Goal: Information Seeking & Learning: Learn about a topic

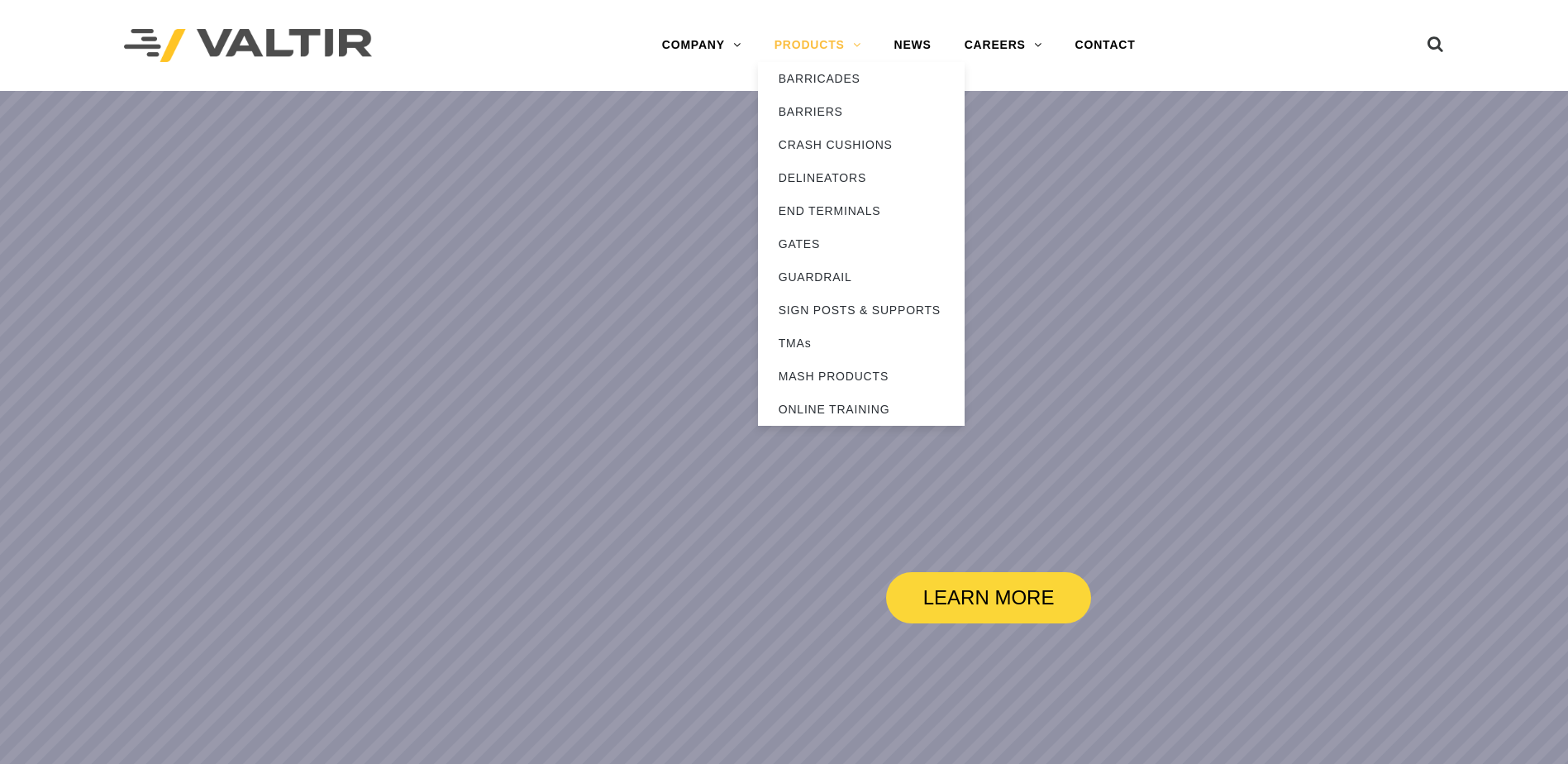
click at [827, 38] on link "PRODUCTS" at bounding box center [817, 45] width 119 height 33
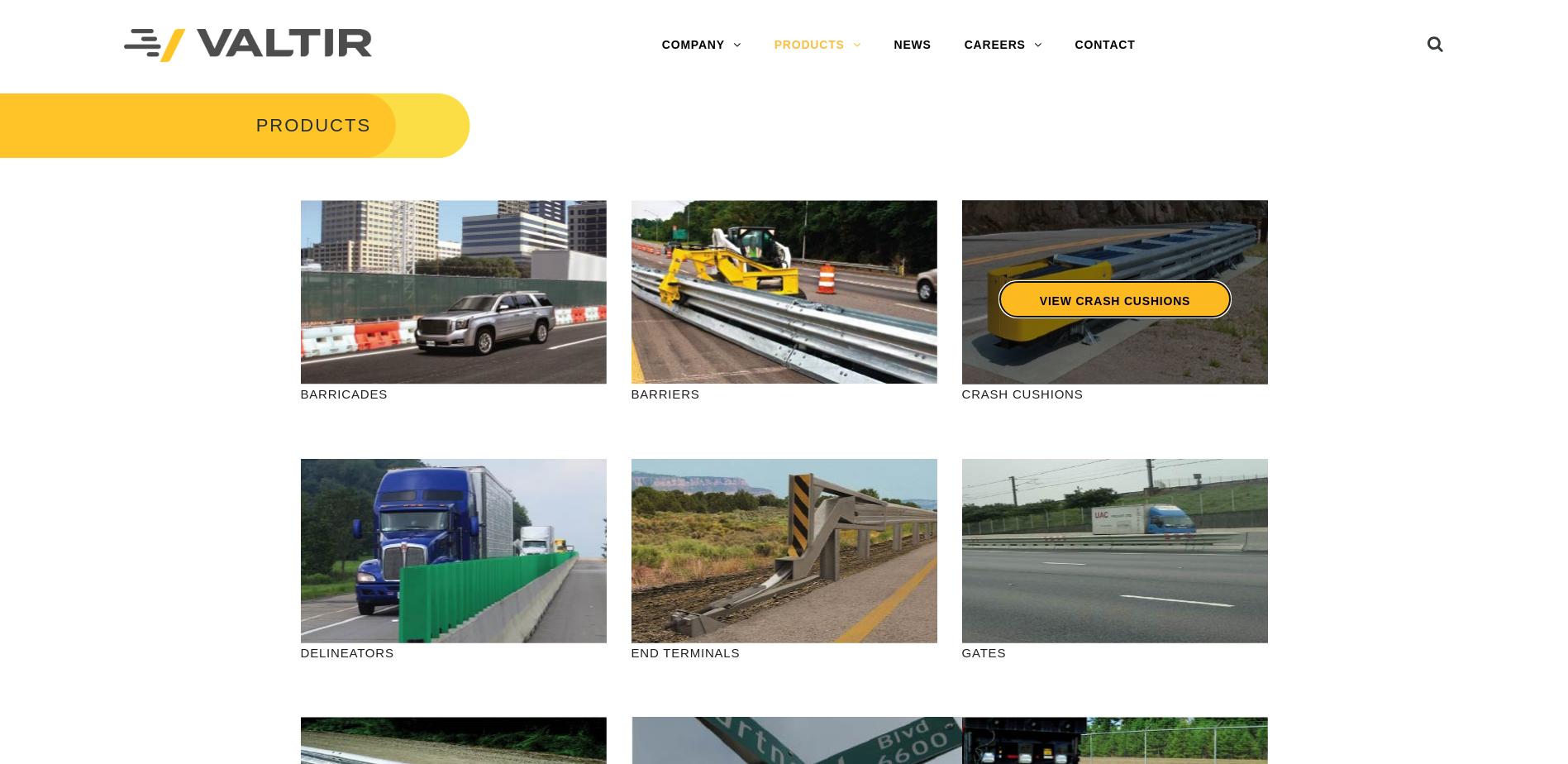
click at [1086, 299] on link "VIEW CRASH CUSHIONS" at bounding box center [1114, 299] width 233 height 38
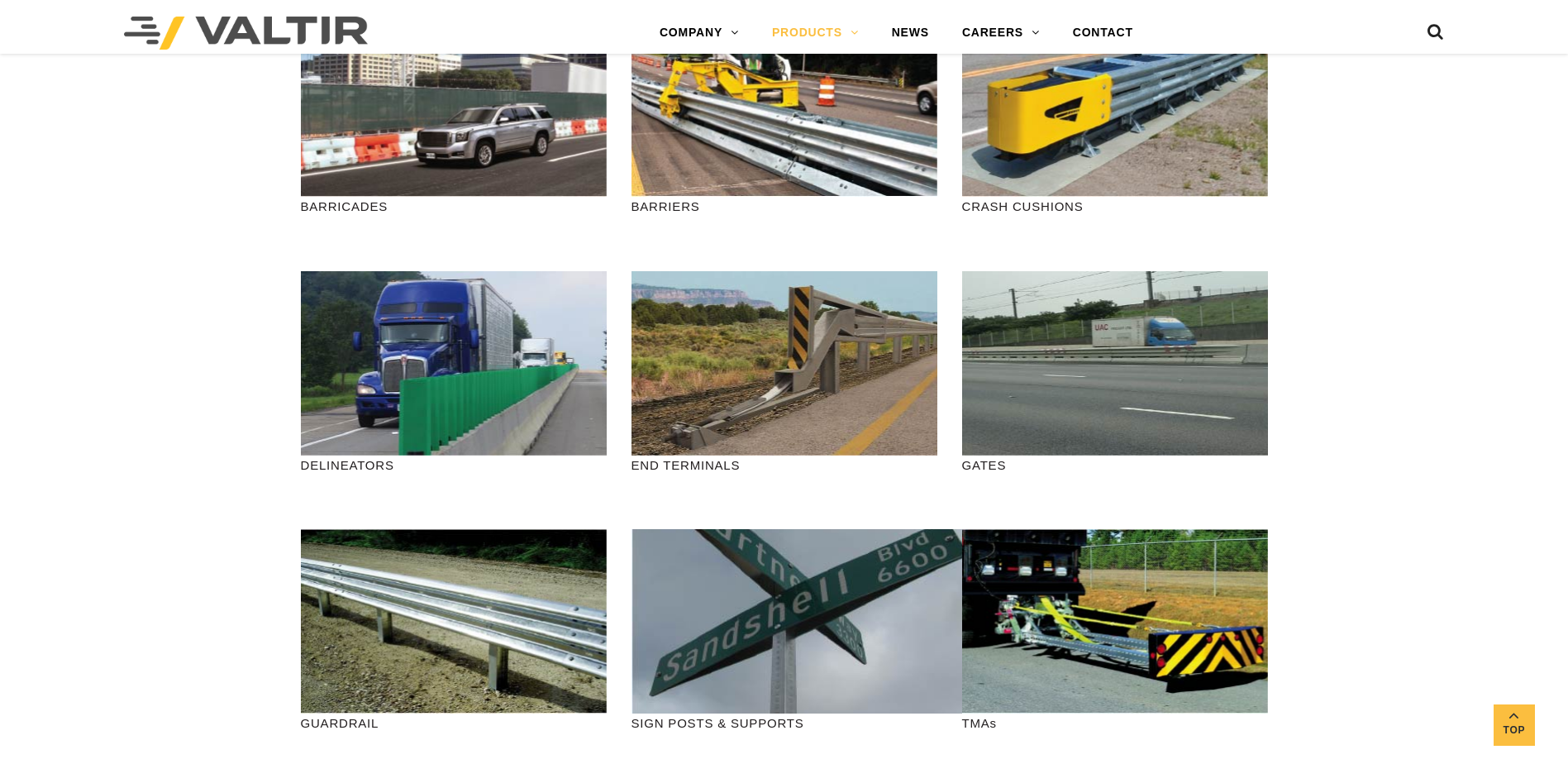
scroll to position [413, 0]
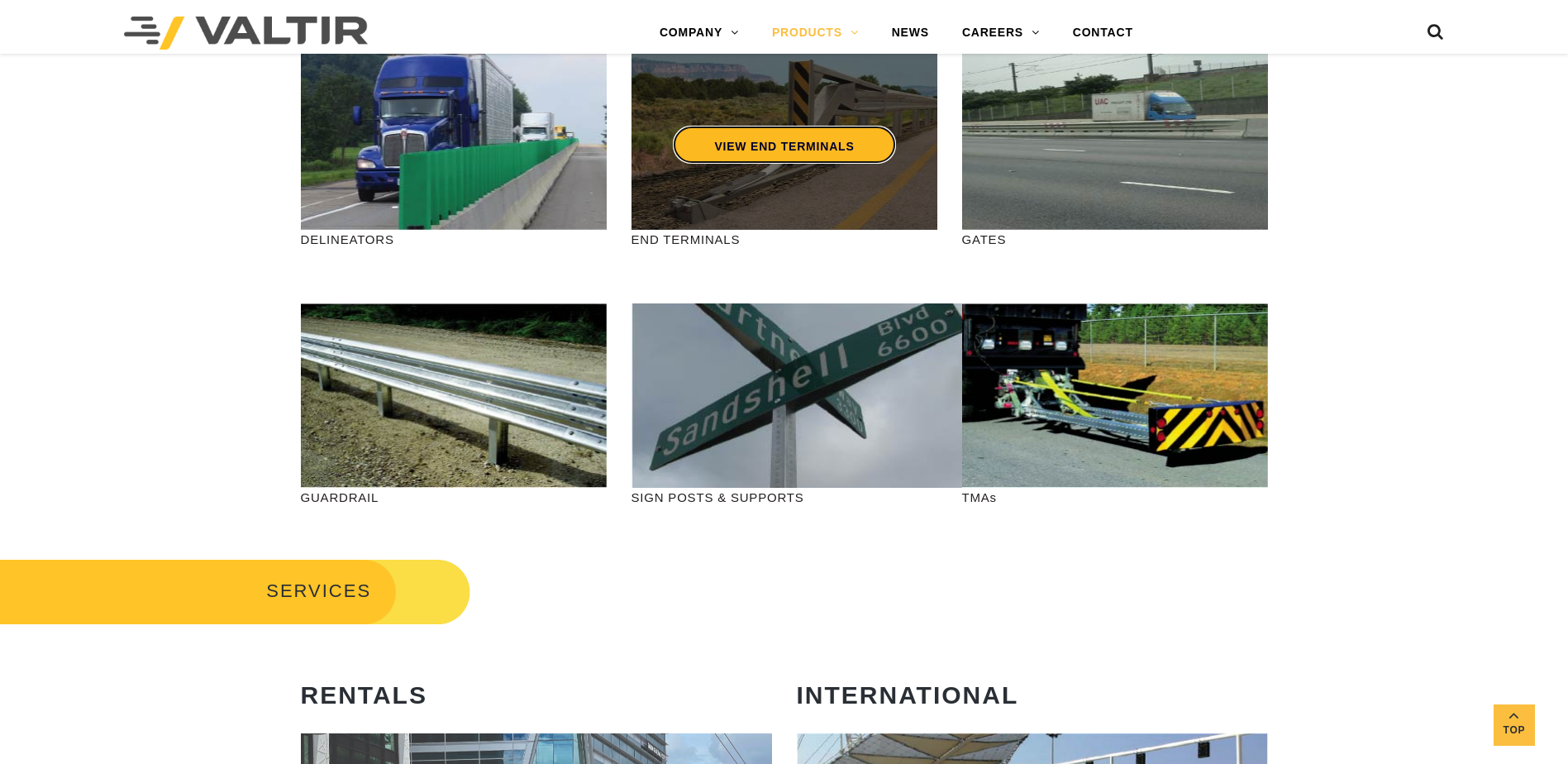
click at [753, 143] on link "VIEW END TERMINALS" at bounding box center [784, 144] width 222 height 38
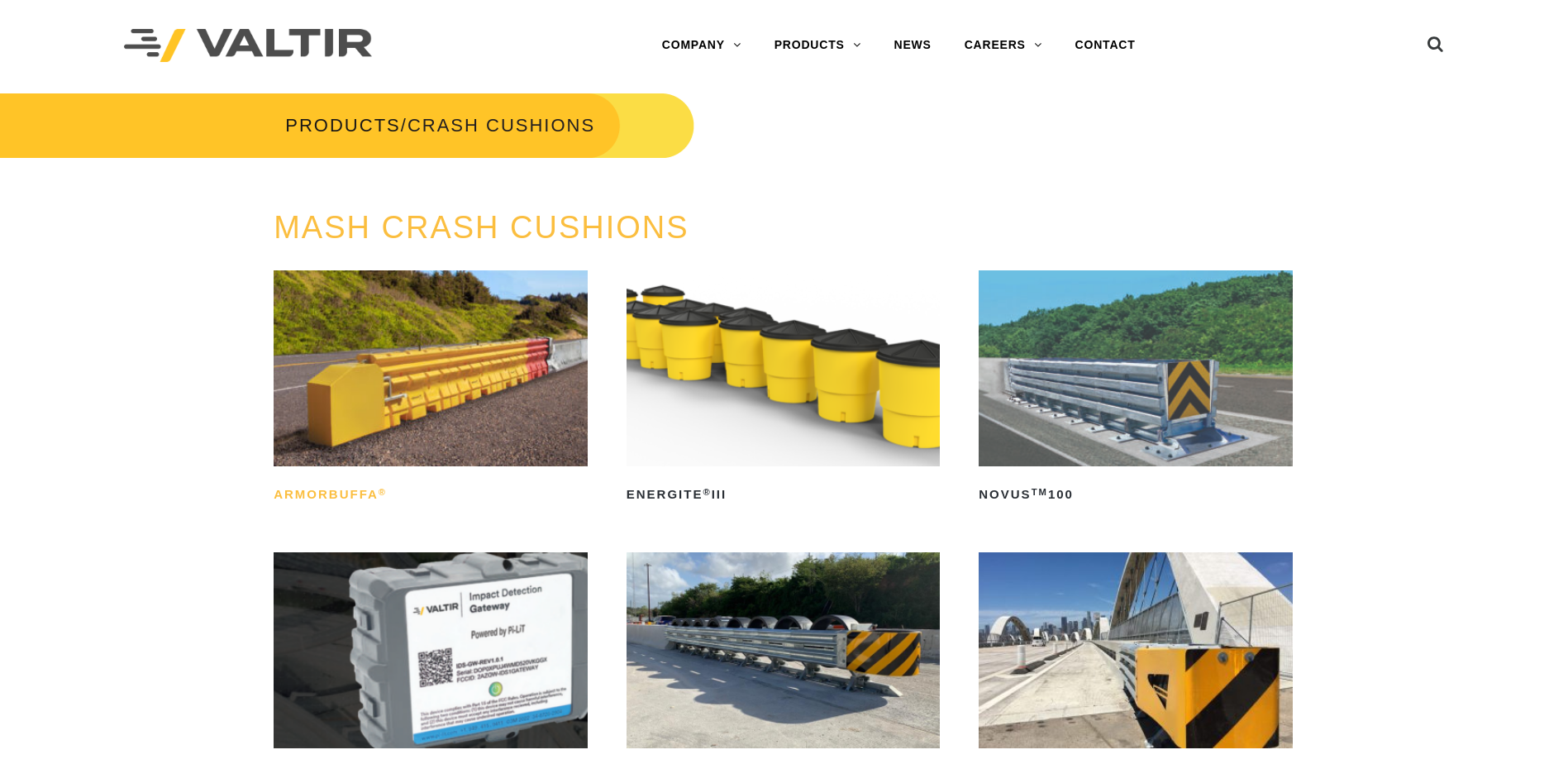
click at [357, 492] on h2 "ArmorBuffa ®" at bounding box center [430, 494] width 314 height 27
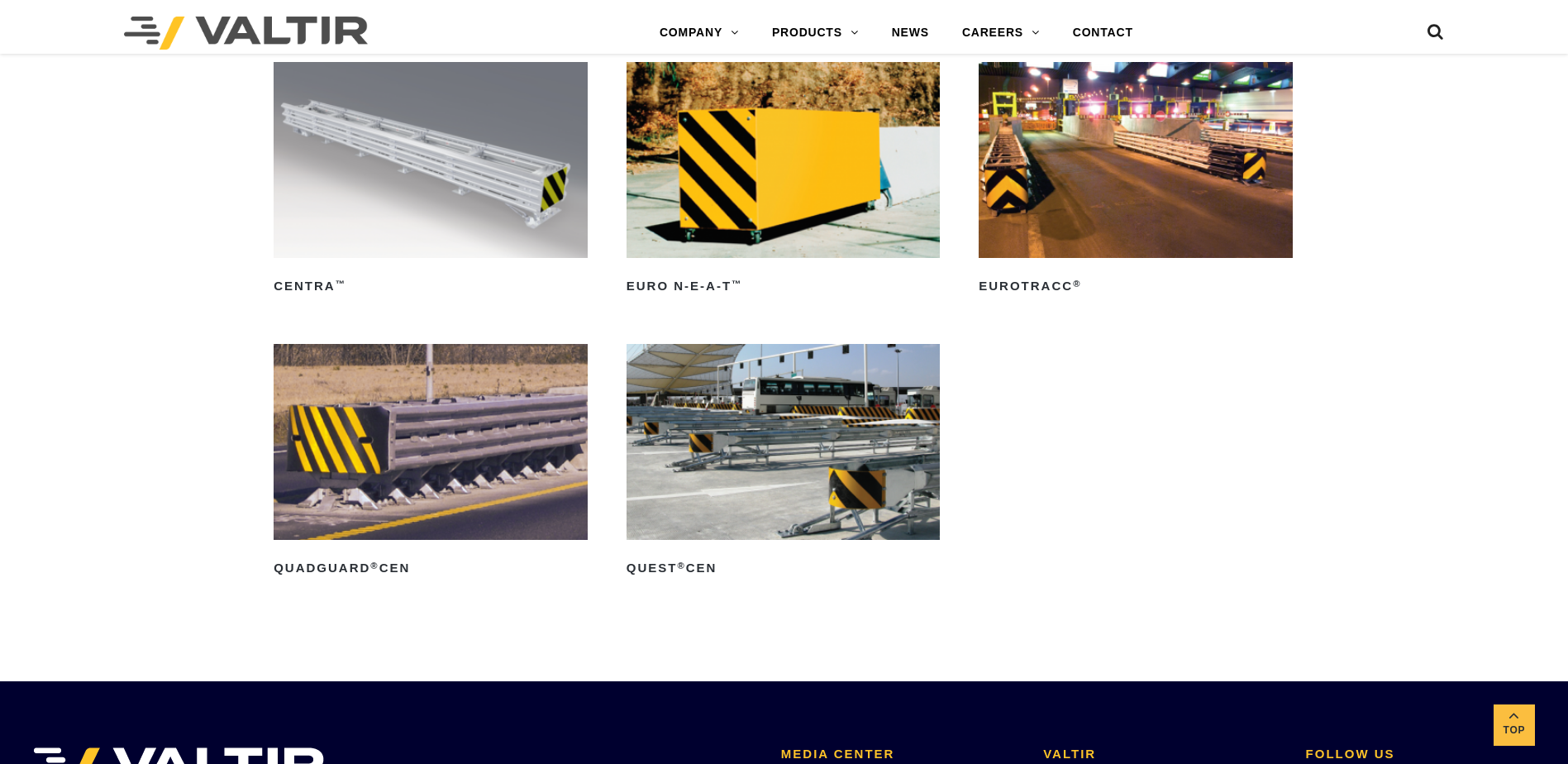
scroll to position [5236, 0]
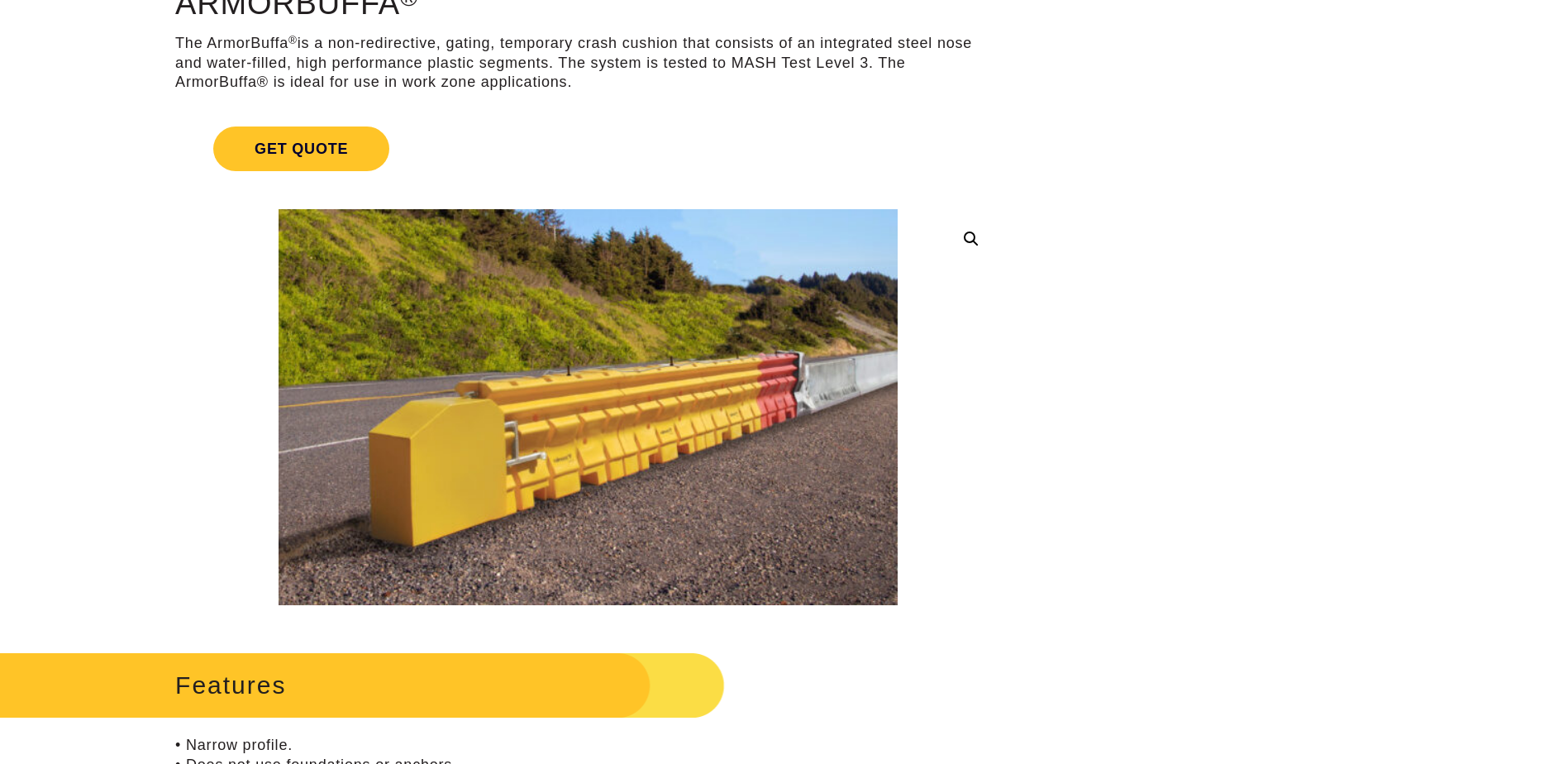
scroll to position [82, 0]
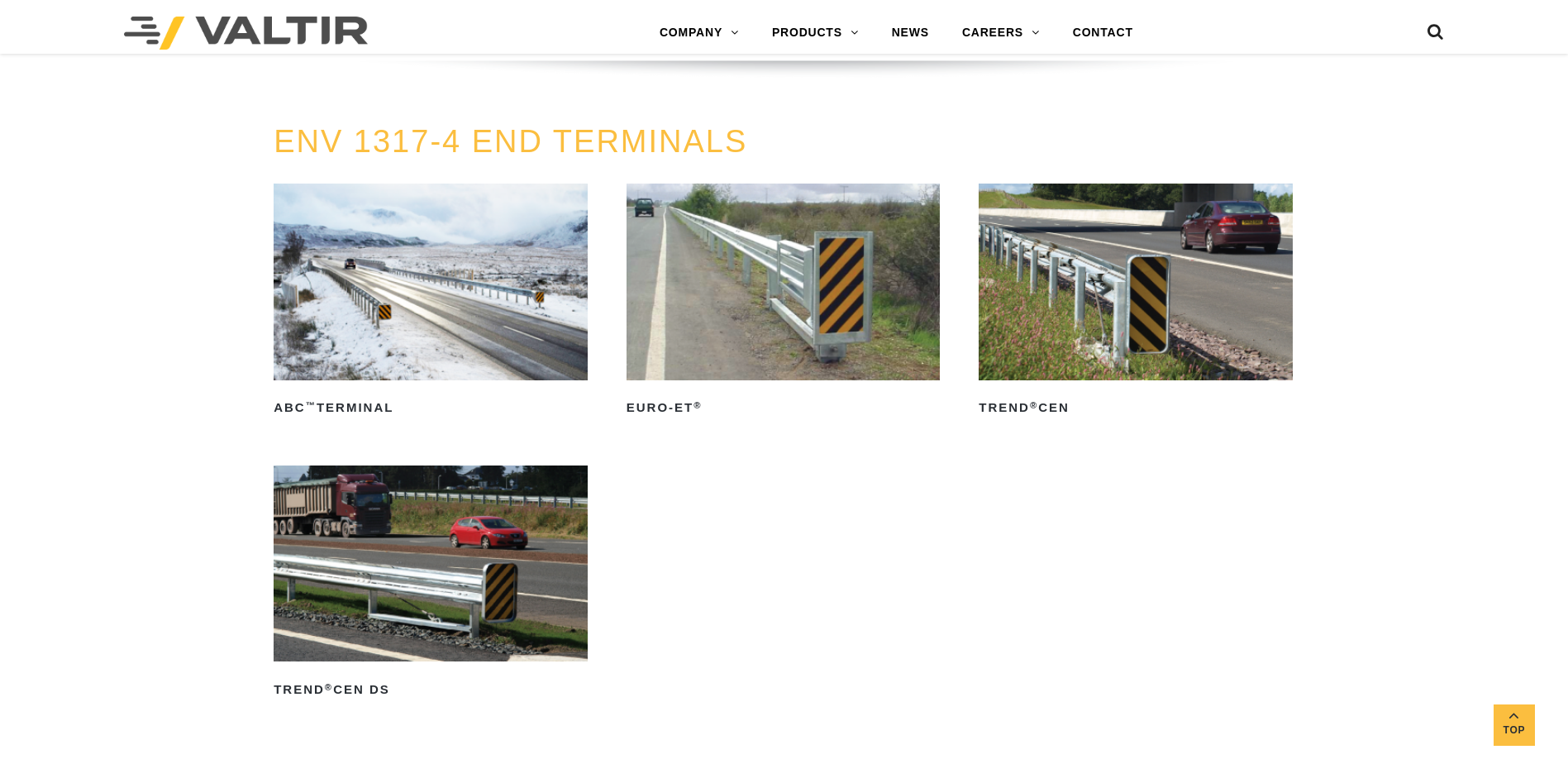
scroll to position [2066, 0]
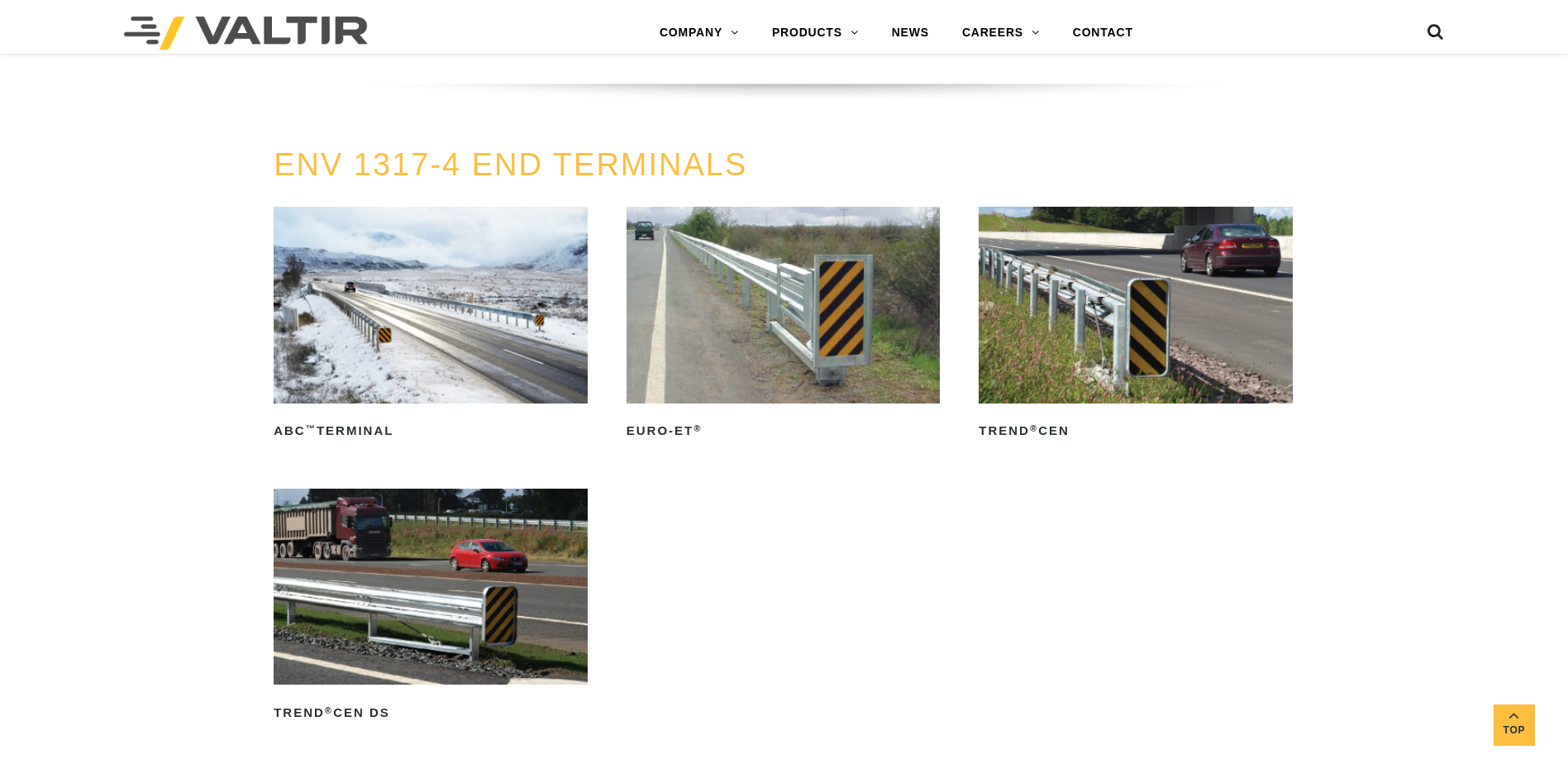
click at [316, 610] on img at bounding box center [430, 586] width 314 height 196
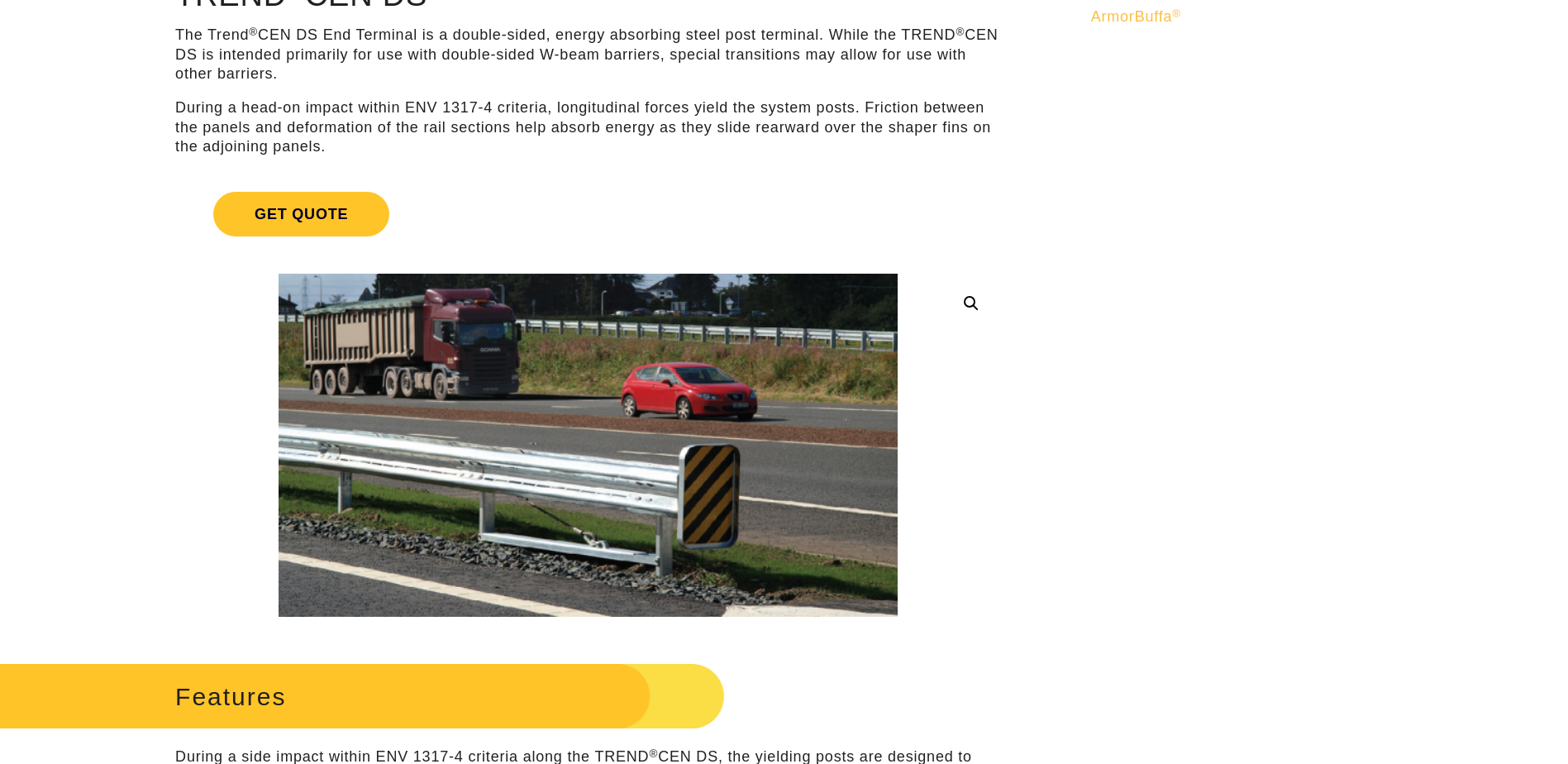
scroll to position [248, 0]
